Goal: Transaction & Acquisition: Purchase product/service

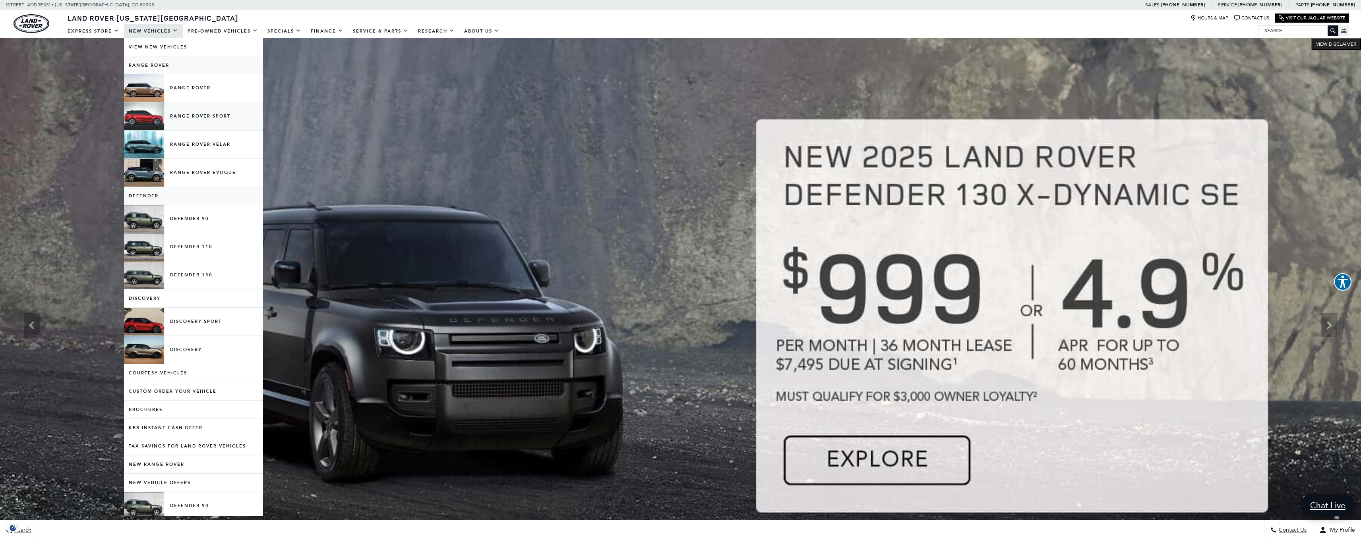
click at [213, 117] on link "Range Rover Sport" at bounding box center [193, 117] width 139 height 28
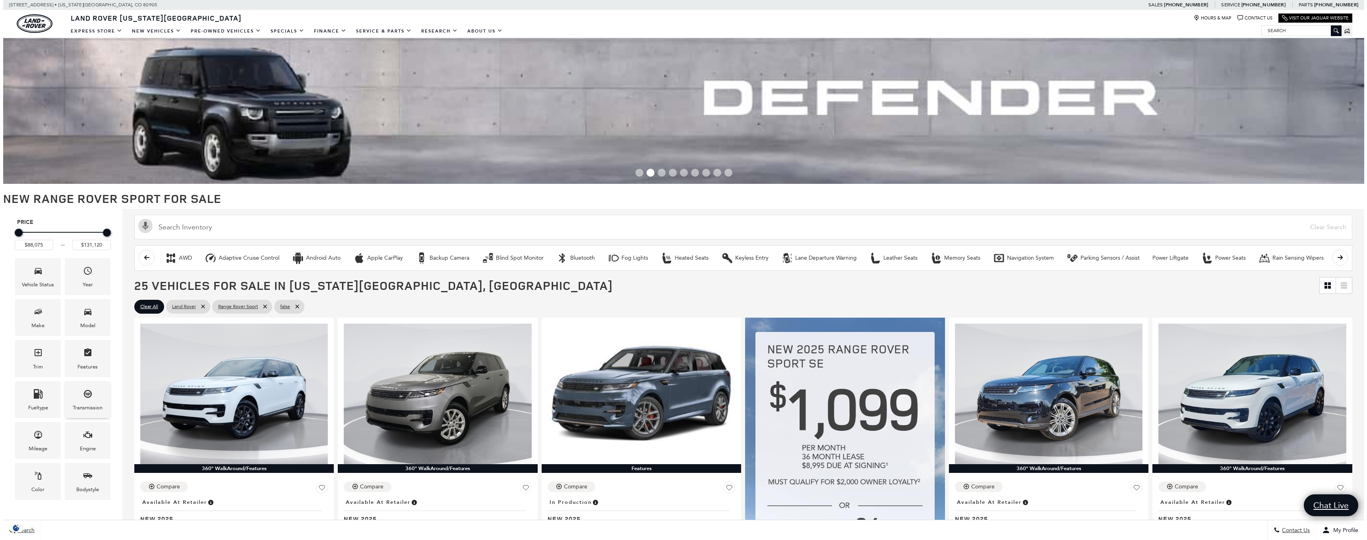
scroll to position [45, 0]
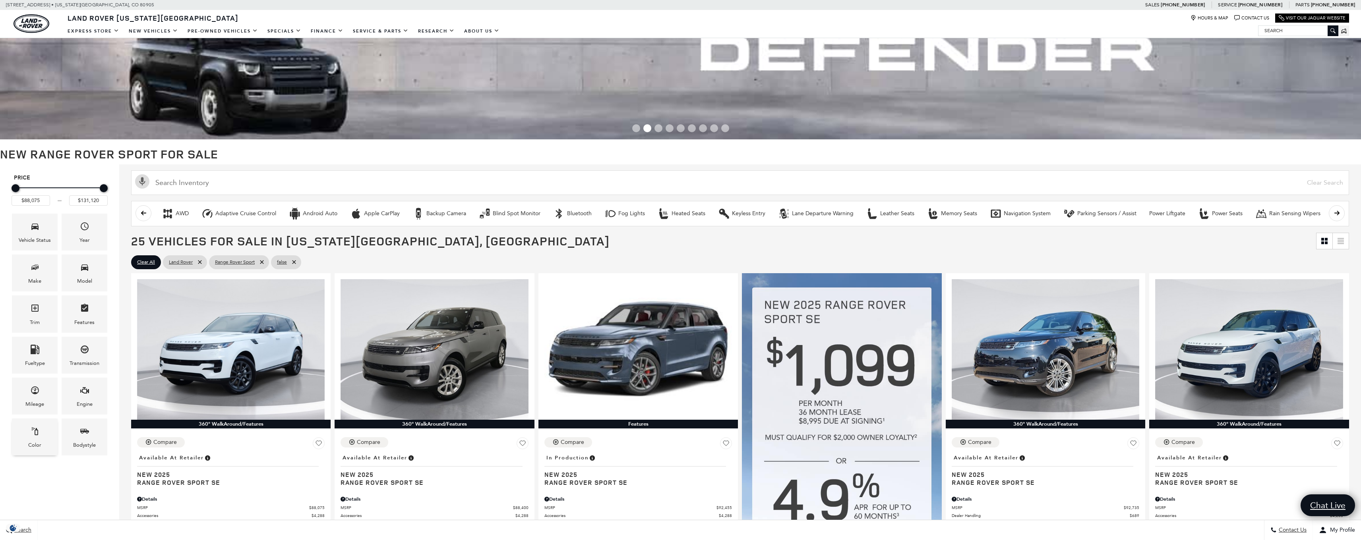
click at [35, 445] on div "Color" at bounding box center [34, 445] width 13 height 9
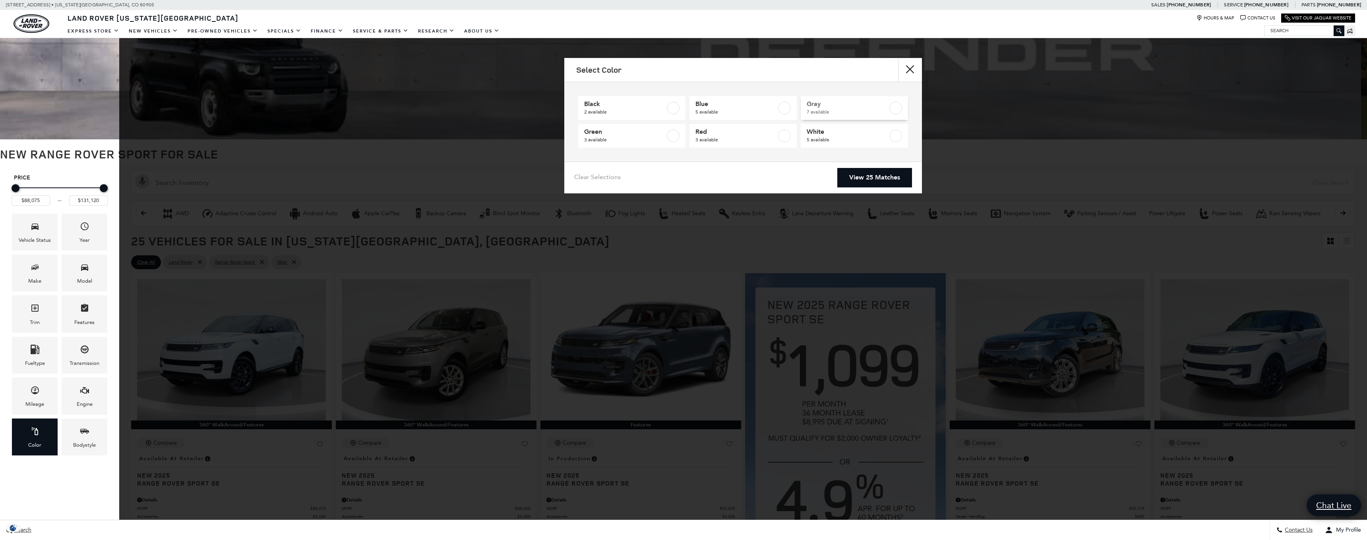
click at [817, 107] on span "Gray" at bounding box center [847, 104] width 81 height 8
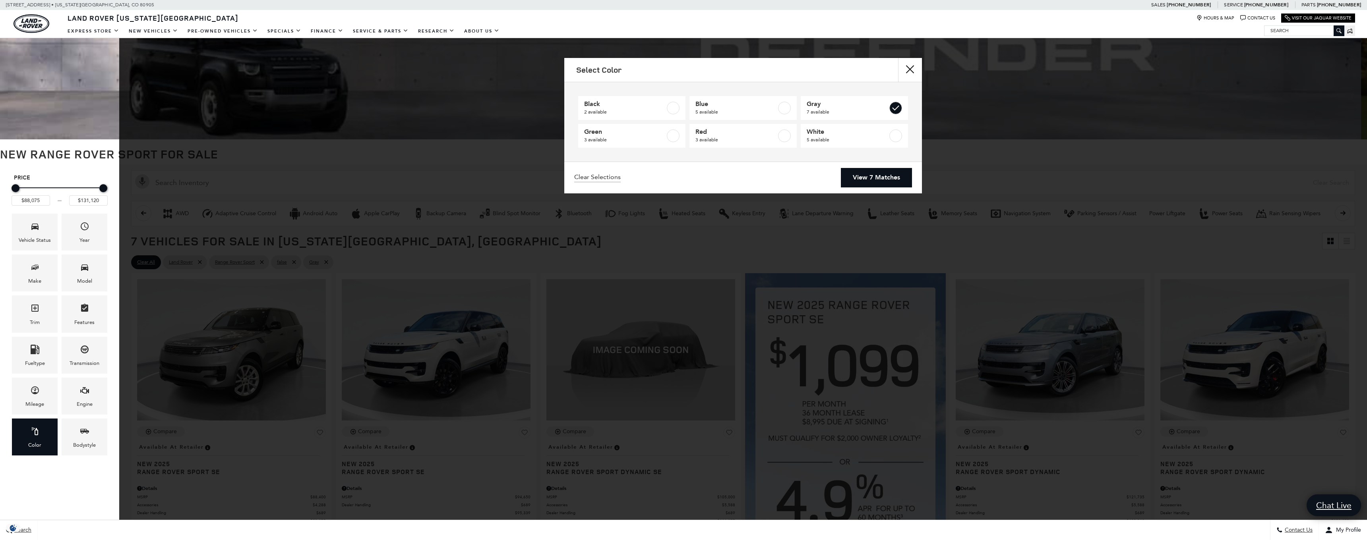
type input "$88,400"
checkbox input "true"
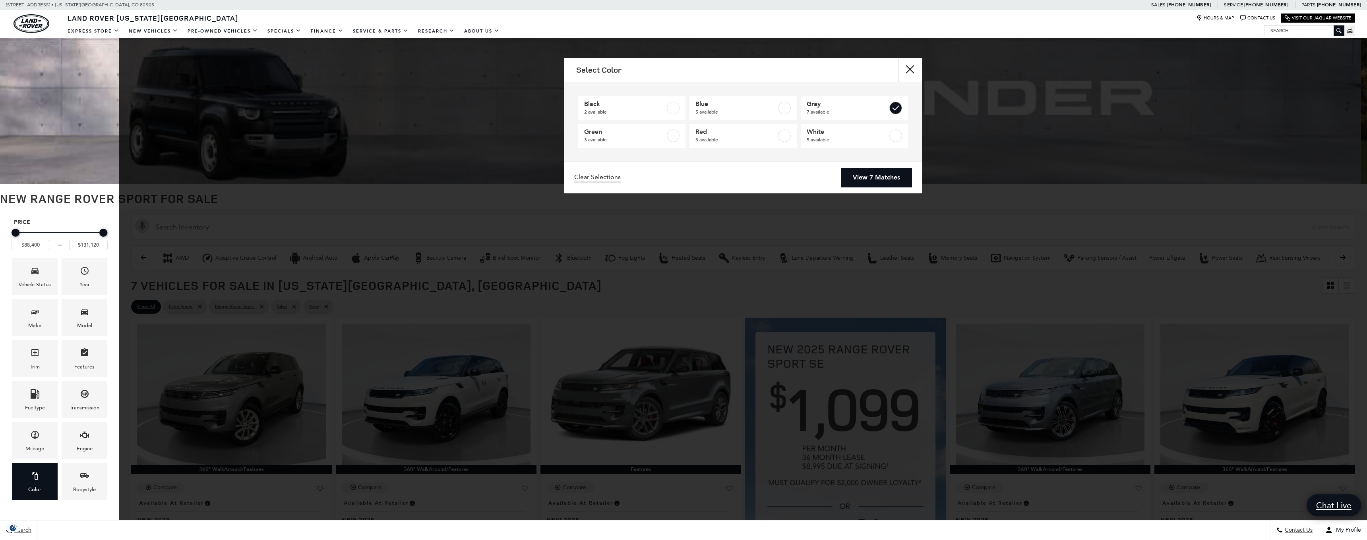
click at [882, 176] on link "View 7 Matches" at bounding box center [876, 177] width 71 height 19
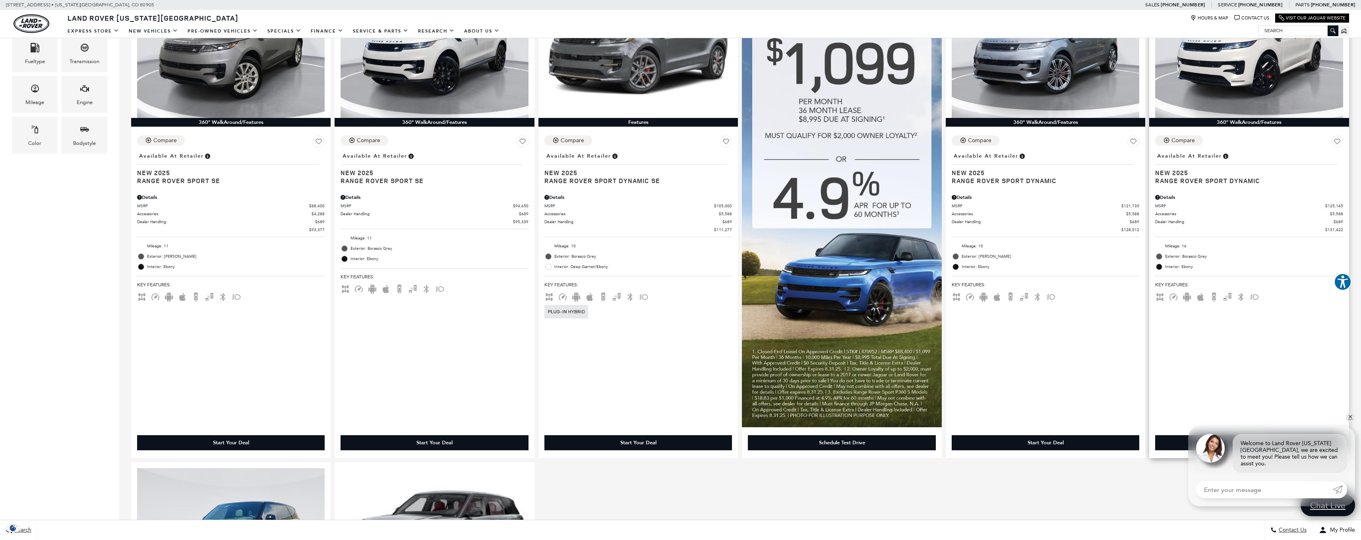
scroll to position [258, 0]
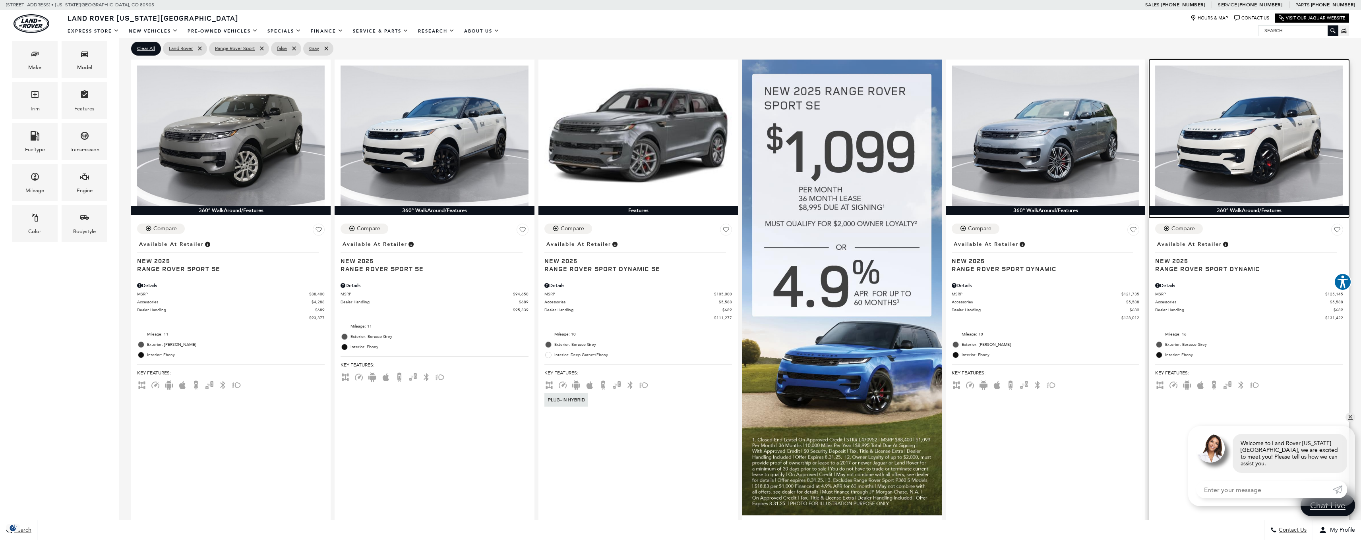
click at [1275, 123] on img at bounding box center [1249, 136] width 188 height 141
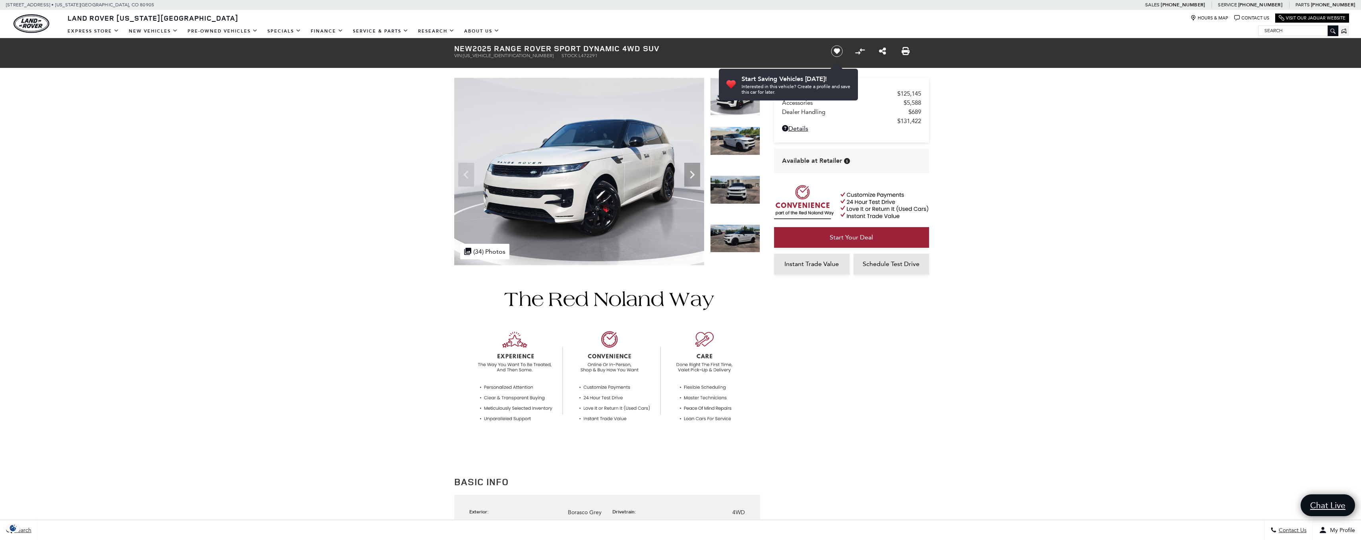
click at [748, 133] on img at bounding box center [735, 141] width 50 height 29
